Goal: Task Accomplishment & Management: Use online tool/utility

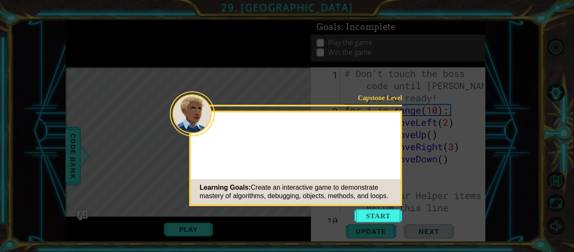
click at [393, 222] on button "Start" at bounding box center [379, 215] width 48 height 13
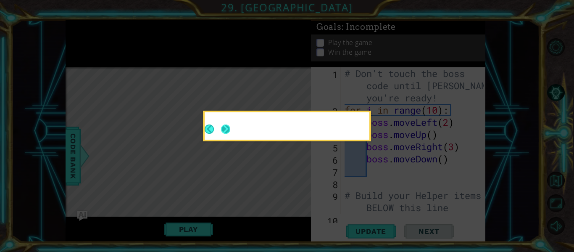
click at [230, 130] on button "Next" at bounding box center [225, 128] width 9 height 9
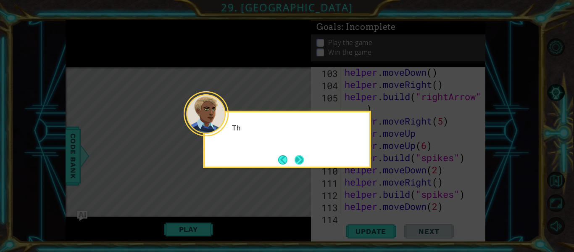
click at [304, 159] on button "Next" at bounding box center [299, 159] width 9 height 9
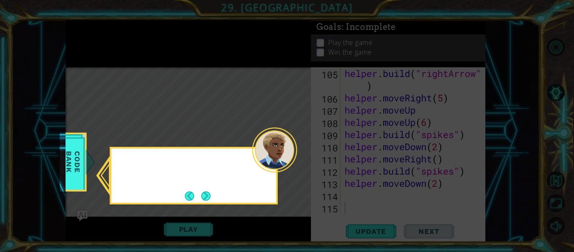
scroll to position [1537, 0]
click at [204, 200] on button "Next" at bounding box center [205, 195] width 9 height 9
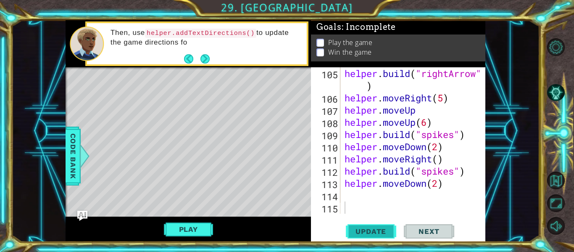
click at [391, 228] on span "Update" at bounding box center [371, 231] width 48 height 8
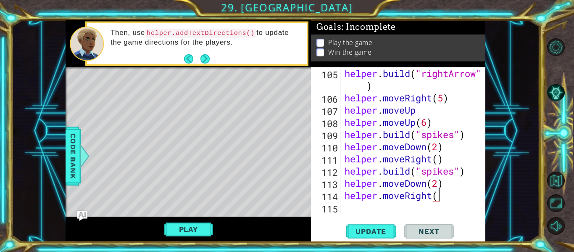
type textarea "helper.moveRight()"
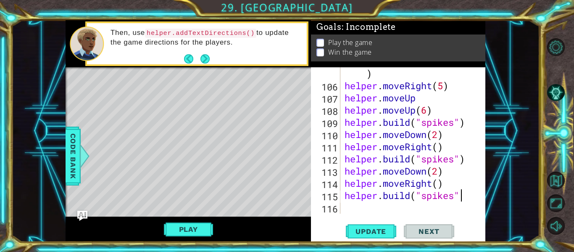
scroll to position [0, 5]
click at [358, 228] on span "Update" at bounding box center [371, 231] width 48 height 8
click at [430, 185] on div "helper . build ( "rightArrow" ) helper . moveRight ( 5 ) helper . moveUp helper…" at bounding box center [415, 146] width 145 height 183
click at [387, 226] on button "Update" at bounding box center [371, 231] width 50 height 17
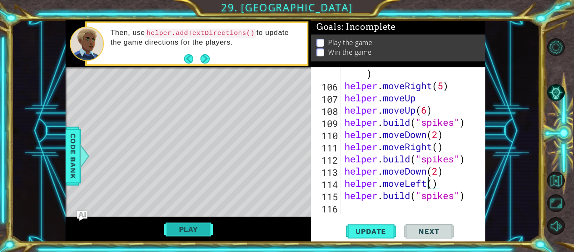
click at [191, 228] on button "Play" at bounding box center [188, 229] width 49 height 16
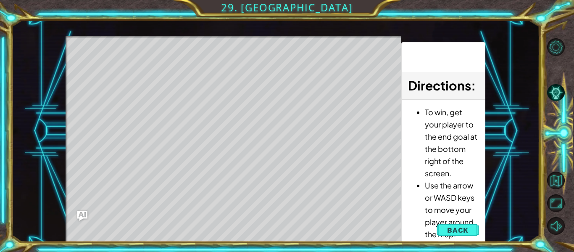
click at [64, 169] on div "1 ההההההההההההההההההההההההההההההההההההההההההההההההההההההההההההההההההההההההההההה…" at bounding box center [275, 131] width 529 height 222
click at [466, 231] on span "Back" at bounding box center [457, 230] width 21 height 8
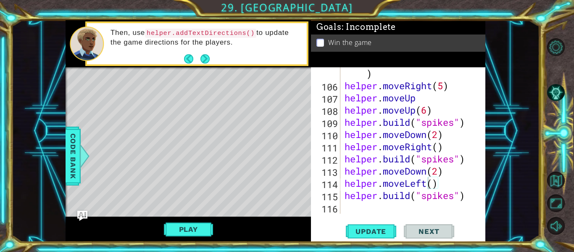
scroll to position [1549, 0]
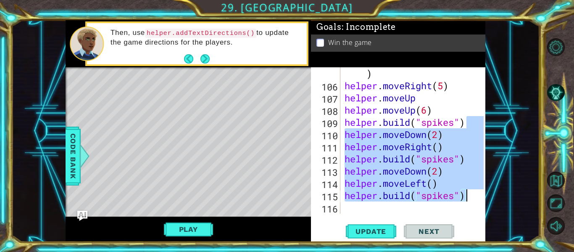
drag, startPoint x: 466, startPoint y: 127, endPoint x: 467, endPoint y: 201, distance: 73.6
click at [467, 201] on div "helper . build ( "rightArrow" ) helper . moveRight ( 5 ) helper . moveUp helper…" at bounding box center [415, 146] width 145 height 183
type textarea "[DOMAIN_NAME]("spikes")"
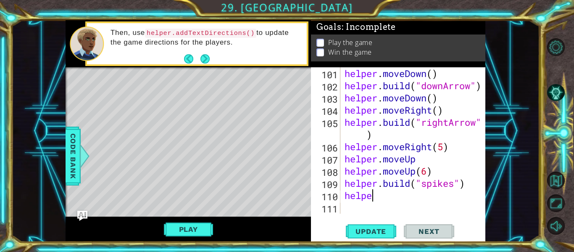
scroll to position [0, 0]
type textarea "h"
click at [360, 238] on button "Update" at bounding box center [371, 231] width 50 height 17
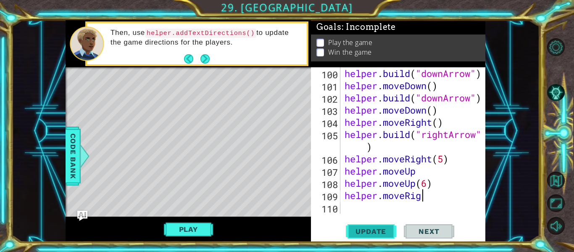
scroll to position [0, 3]
type textarea "helper.moveRight"
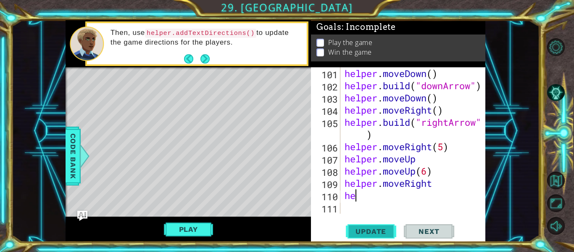
scroll to position [0, 0]
type textarea "h"
type textarea "for index in range(5)"
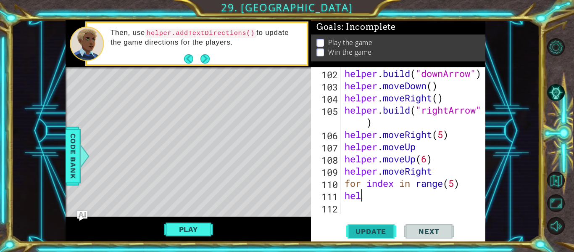
scroll to position [0, 0]
type textarea "h"
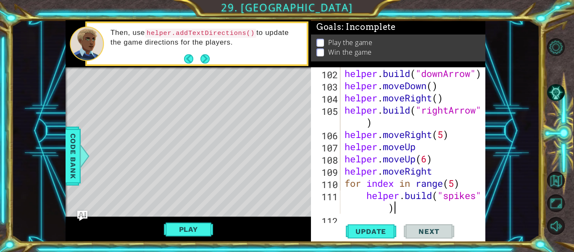
scroll to position [1512, 0]
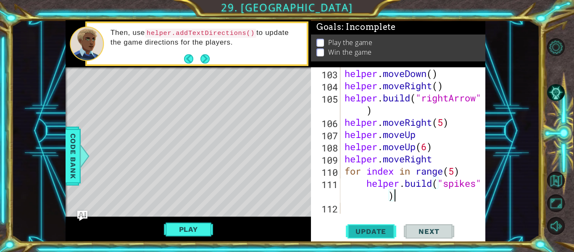
click at [385, 233] on span "Update" at bounding box center [371, 231] width 48 height 8
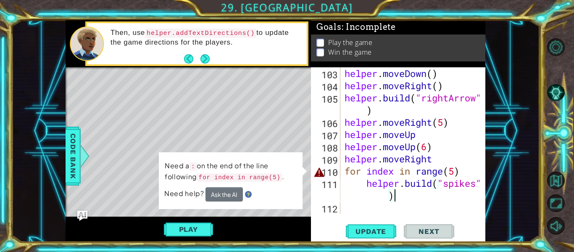
click at [466, 174] on div "helper . moveDown ( ) helper . moveRight ( ) helper . build ( "rightArrow" ) he…" at bounding box center [415, 152] width 145 height 171
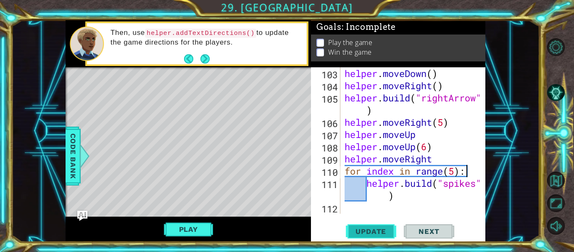
type textarea "for index in range(5):"
click at [365, 229] on span "Update" at bounding box center [371, 231] width 48 height 8
click at [432, 206] on div "helper . moveDown ( ) helper . moveRight ( ) helper . build ( "rightArrow" ) he…" at bounding box center [415, 152] width 145 height 171
click at [384, 227] on span "Update" at bounding box center [371, 231] width 48 height 8
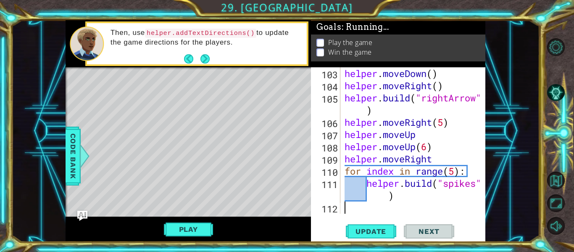
click at [435, 161] on div "helper . moveDown ( ) helper . moveRight ( ) helper . build ( "rightArrow" ) he…" at bounding box center [415, 152] width 145 height 171
click at [389, 232] on span "Update" at bounding box center [371, 231] width 48 height 8
click at [384, 230] on span "Update" at bounding box center [371, 231] width 48 height 8
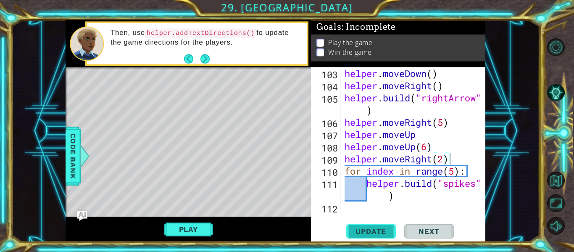
click at [384, 230] on span "Update" at bounding box center [371, 231] width 48 height 8
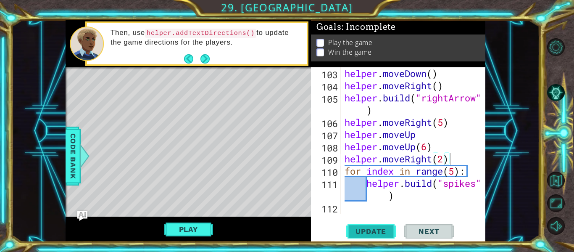
click at [384, 230] on span "Update" at bounding box center [371, 231] width 48 height 8
click at [473, 171] on div "helper . moveDown ( ) helper . moveRight ( ) helper . build ( "rightArrow" ) he…" at bounding box center [415, 152] width 145 height 171
type textarea "for index in range(5):"
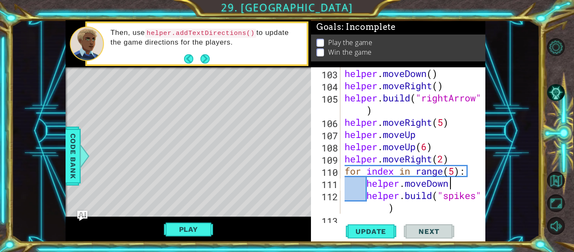
scroll to position [0, 5]
click at [384, 229] on span "Update" at bounding box center [371, 231] width 48 height 8
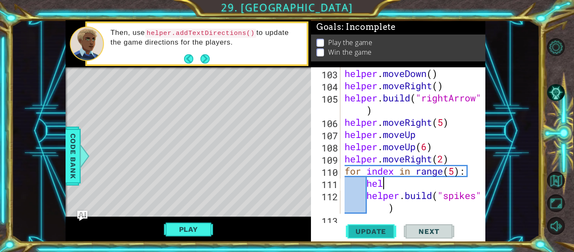
type textarea "h"
type textarea "for index in range(5):"
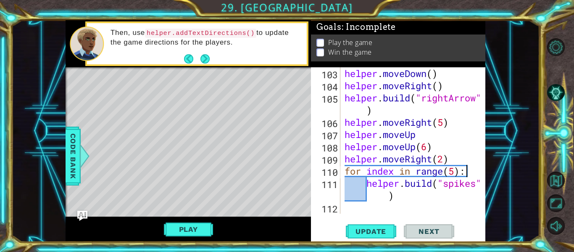
click at [402, 207] on div "helper . moveDown ( ) helper . moveRight ( ) helper . build ( "rightArrow" ) he…" at bounding box center [415, 152] width 145 height 171
type textarea "[DOMAIN_NAME]("spikes")"
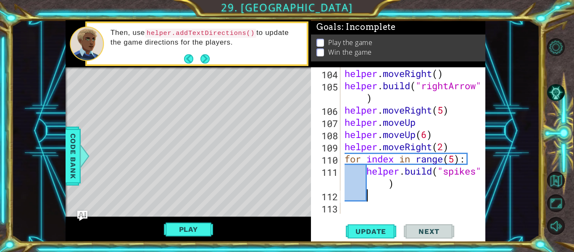
scroll to position [1524, 0]
type textarea "f"
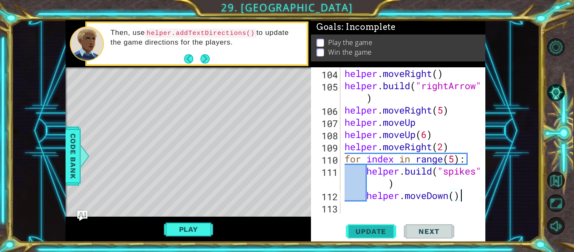
type textarea "helper.moveDown()"
click at [351, 227] on span "Update" at bounding box center [371, 231] width 48 height 8
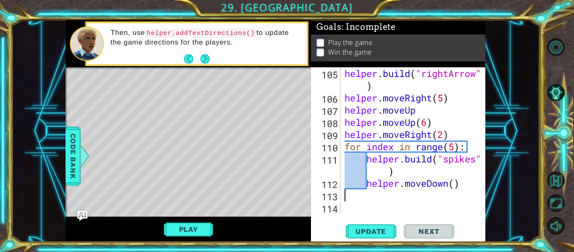
scroll to position [0, 0]
type textarea "helper.moveDown()"
type textarea "helper.moveUp(6)"
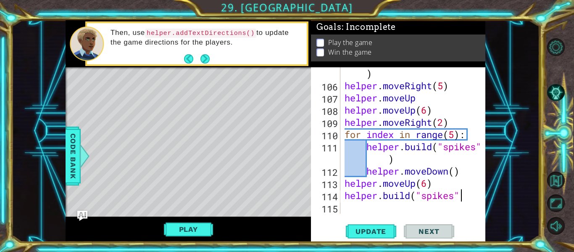
scroll to position [0, 5]
click at [371, 233] on span "Update" at bounding box center [371, 231] width 48 height 8
click at [204, 230] on button "Play" at bounding box center [188, 229] width 49 height 16
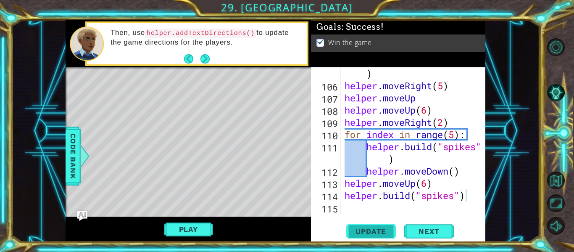
click at [379, 234] on span "Update" at bounding box center [371, 231] width 48 height 8
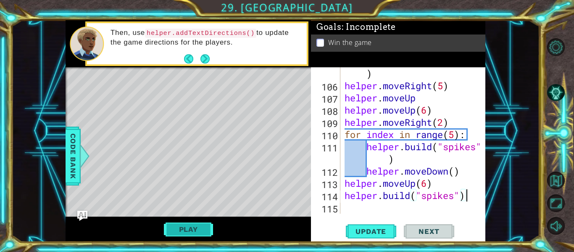
click at [208, 227] on button "Play" at bounding box center [188, 229] width 49 height 16
click at [199, 224] on button "Play" at bounding box center [188, 229] width 49 height 16
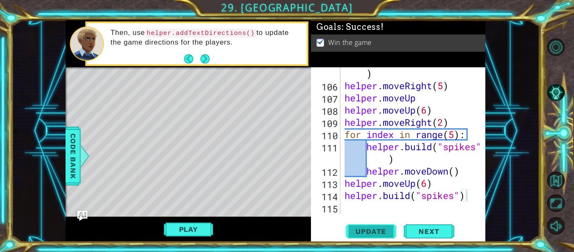
click at [355, 232] on span "Update" at bounding box center [371, 231] width 48 height 8
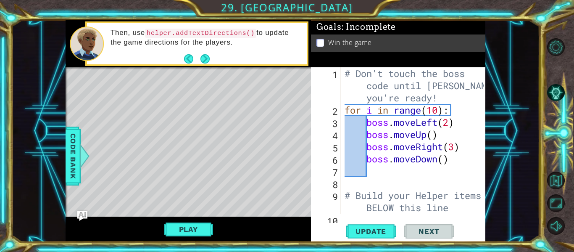
scroll to position [0, 0]
click at [434, 131] on div "# Don't touch the boss code until [PERSON_NAME] says you're ready! for i in ran…" at bounding box center [415, 170] width 145 height 207
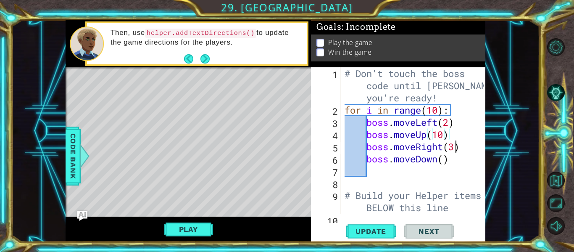
click at [454, 146] on div "# Don't touch the boss code until [PERSON_NAME] says you're ready! for i in ran…" at bounding box center [415, 170] width 145 height 207
click at [447, 161] on div "# Don't touch the boss code until [PERSON_NAME] says you're ready! for i in ran…" at bounding box center [415, 170] width 145 height 207
click at [392, 229] on span "Update" at bounding box center [371, 231] width 48 height 8
click at [383, 232] on span "Update" at bounding box center [371, 231] width 48 height 8
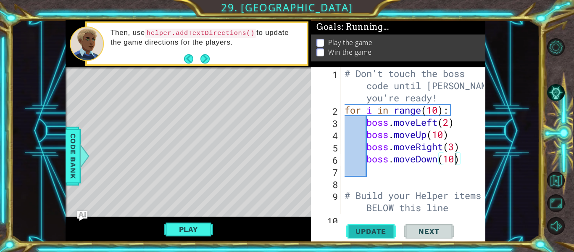
click at [380, 230] on span "Update" at bounding box center [371, 231] width 48 height 8
click at [230, 222] on div "Play" at bounding box center [189, 229] width 246 height 25
click at [203, 227] on button "Play" at bounding box center [188, 229] width 49 height 16
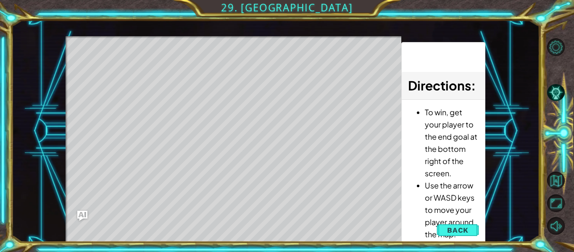
click at [203, 227] on div "Level Map" at bounding box center [260, 160] width 389 height 248
click at [370, 190] on div "Level Map" at bounding box center [260, 160] width 389 height 248
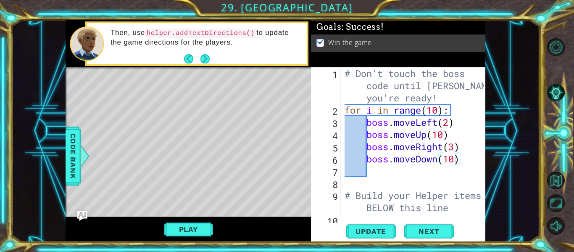
type textarea "boss.moveLeft(2)"
click at [450, 117] on div "# Don't touch the boss code until [PERSON_NAME] says you're ready! for i in ran…" at bounding box center [415, 170] width 145 height 207
